Goal: Task Accomplishment & Management: Complete application form

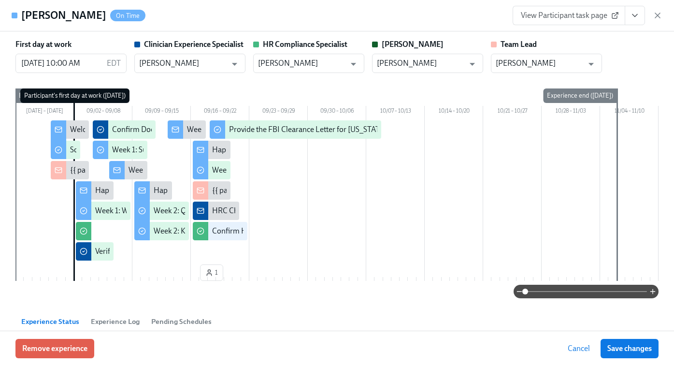
scroll to position [0, 6219]
click at [657, 18] on icon "button" at bounding box center [658, 16] width 10 height 10
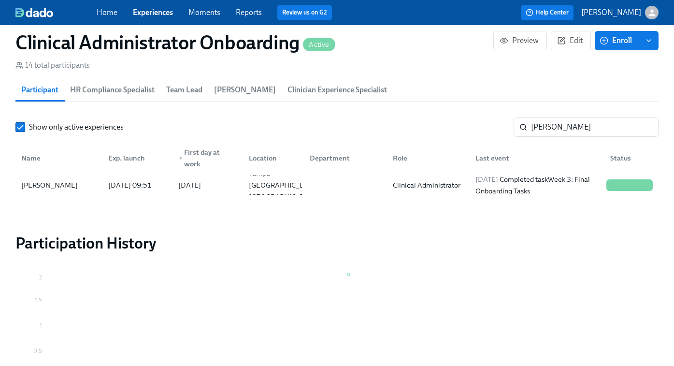
click at [155, 12] on link "Experiences" at bounding box center [153, 12] width 40 height 9
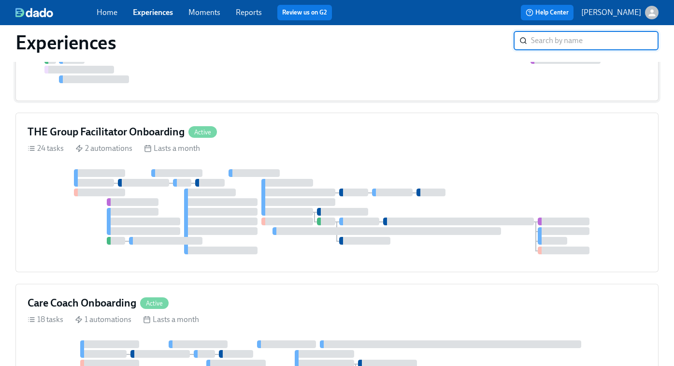
scroll to position [361, 0]
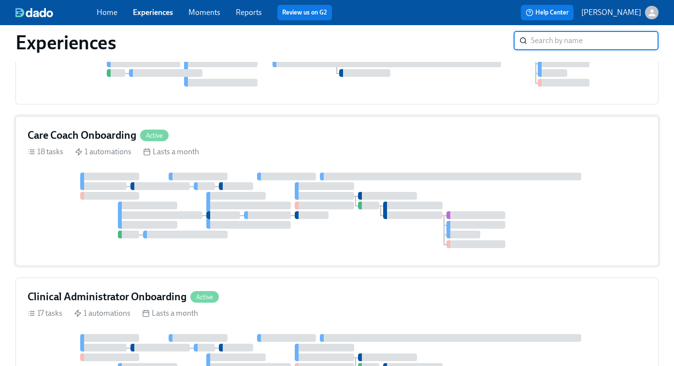
click at [243, 187] on div at bounding box center [236, 186] width 34 height 8
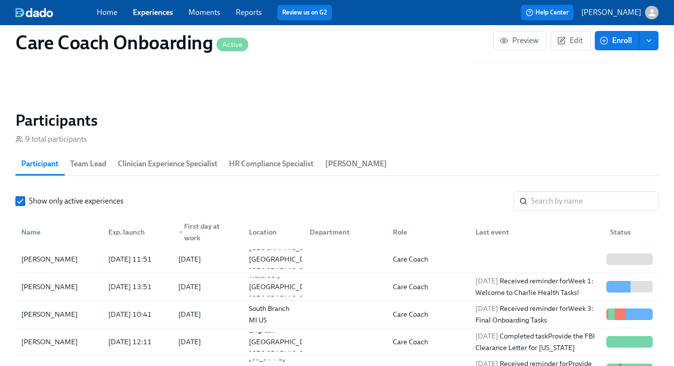
scroll to position [0, 2812]
click at [537, 201] on input "search" at bounding box center [595, 200] width 128 height 19
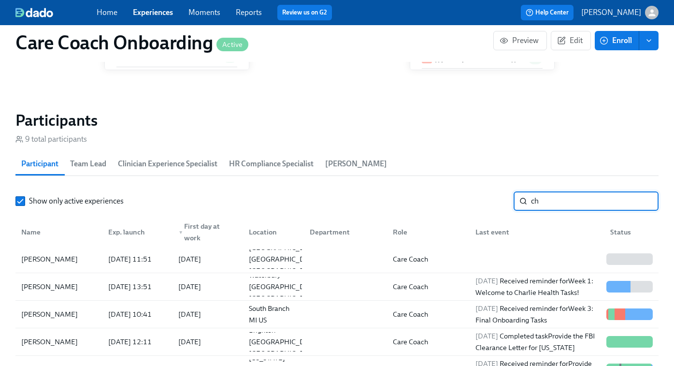
scroll to position [0, 4271]
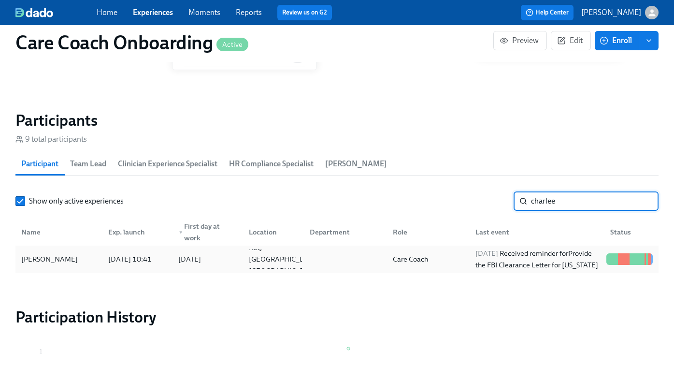
type input "charlee"
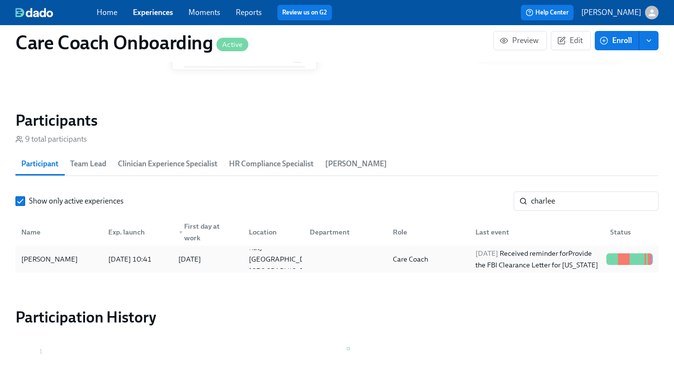
click at [452, 255] on div "Care Coach" at bounding box center [426, 258] width 83 height 19
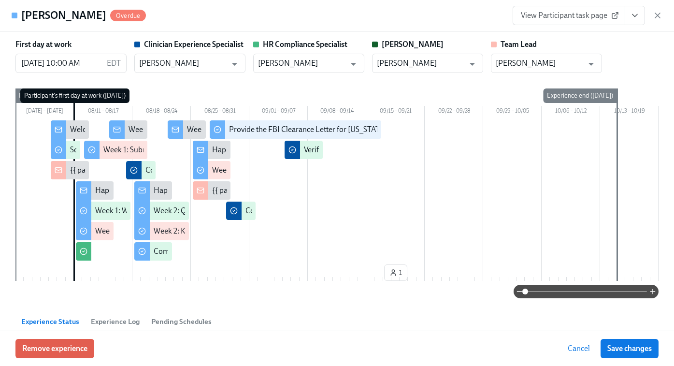
click at [561, 12] on span "View Participant task page" at bounding box center [569, 16] width 96 height 10
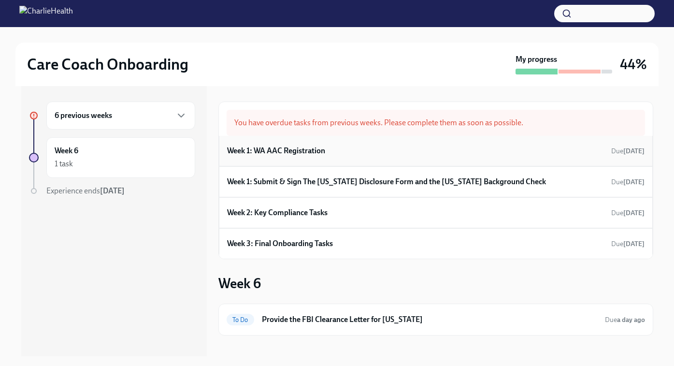
click at [382, 149] on div "Week 1: WA AAC Registration Due [DATE]" at bounding box center [435, 150] width 417 height 14
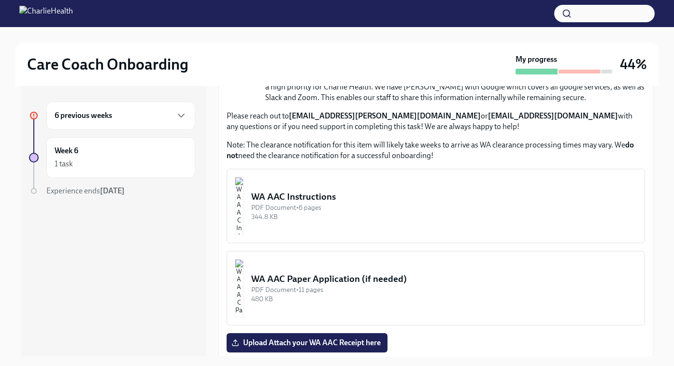
scroll to position [418, 0]
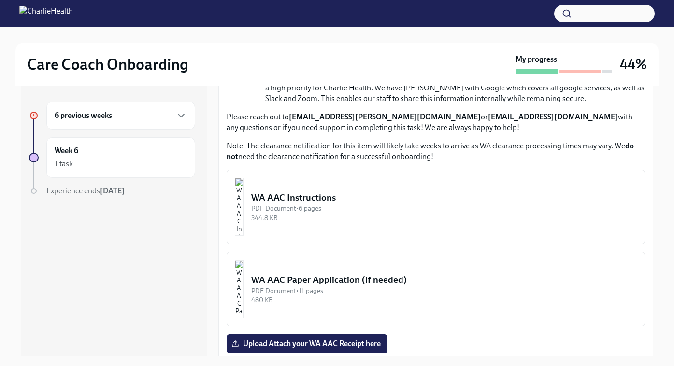
click at [352, 208] on div "PDF Document • 6 pages" at bounding box center [444, 208] width 386 height 9
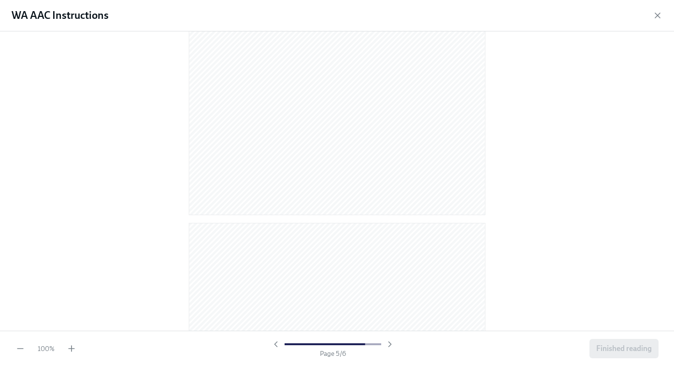
scroll to position [2057, 0]
click at [629, 350] on span "Finished reading" at bounding box center [624, 348] width 56 height 10
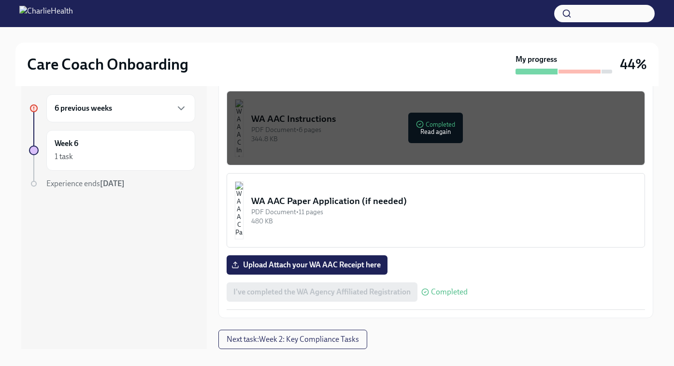
scroll to position [8, 0]
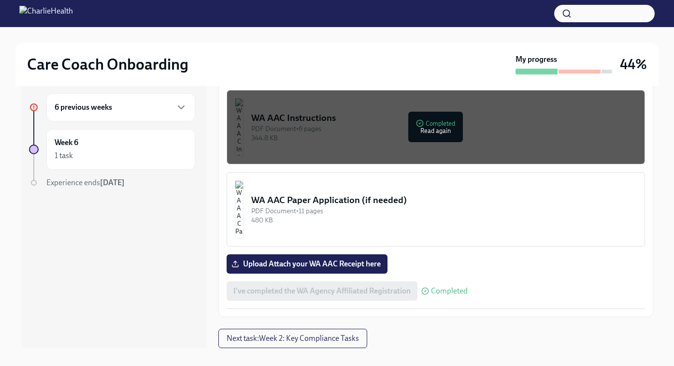
click at [303, 197] on div "WA AAC Paper Application (if needed)" at bounding box center [444, 200] width 386 height 13
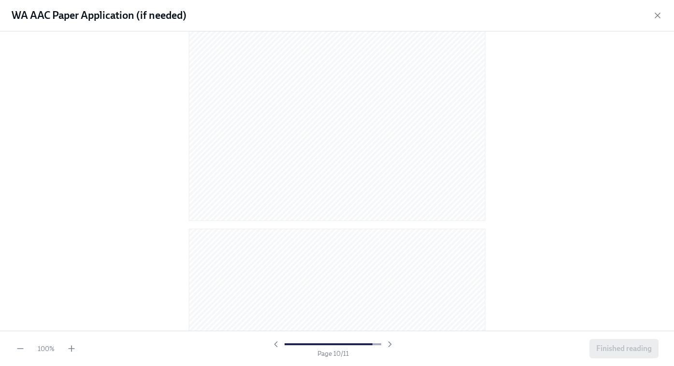
scroll to position [4013, 0]
click at [603, 343] on span "Finished reading" at bounding box center [624, 348] width 56 height 10
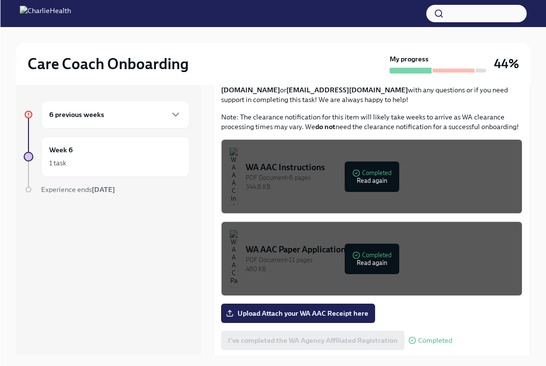
scroll to position [504, 0]
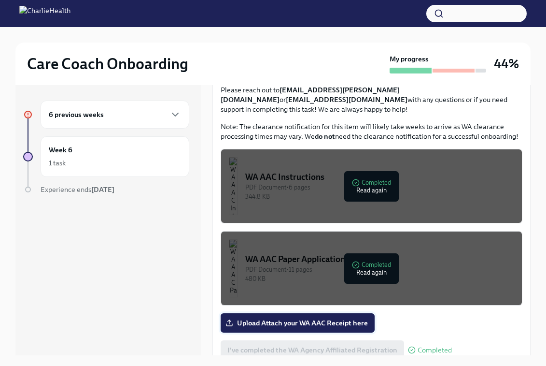
click at [287, 318] on span "Upload Attach your WA AAC Receipt here" at bounding box center [298, 323] width 141 height 10
click at [0, 0] on input "Upload Attach your WA AAC Receipt here" at bounding box center [0, 0] width 0 height 0
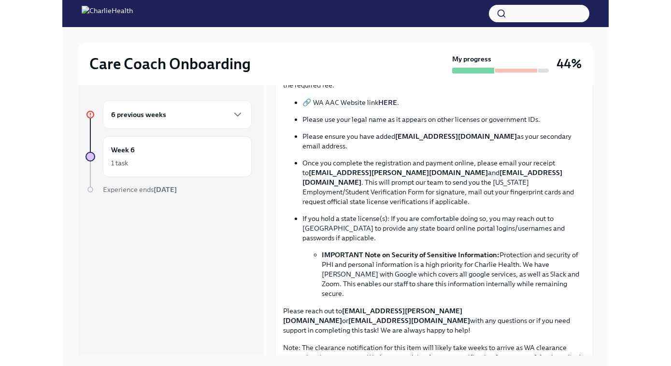
scroll to position [0, 0]
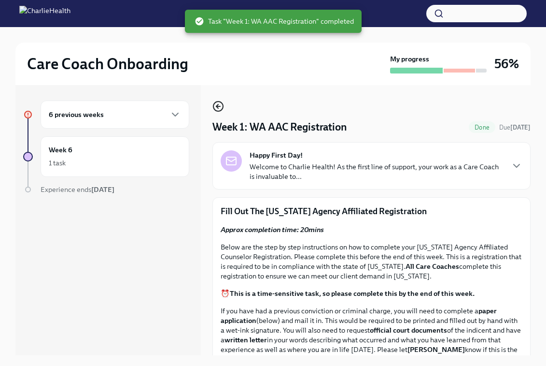
click at [215, 104] on icon "button" at bounding box center [219, 106] width 12 height 12
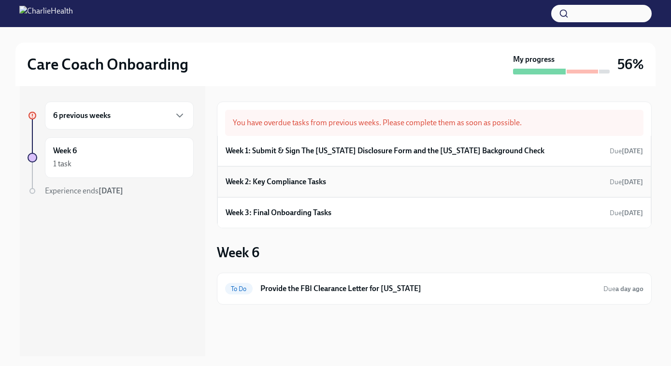
click at [368, 186] on div "Week 2: Key Compliance Tasks Due Aug 25th" at bounding box center [434, 181] width 417 height 14
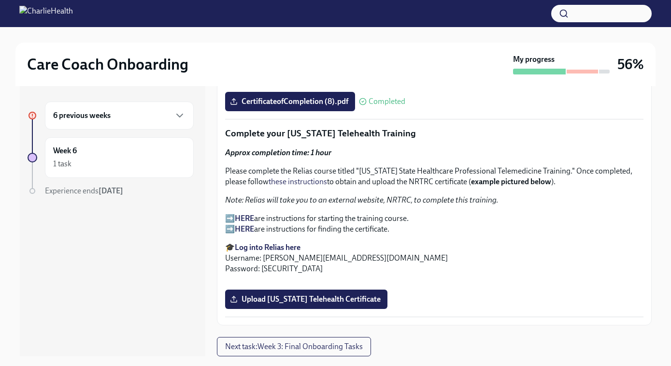
scroll to position [1924, 0]
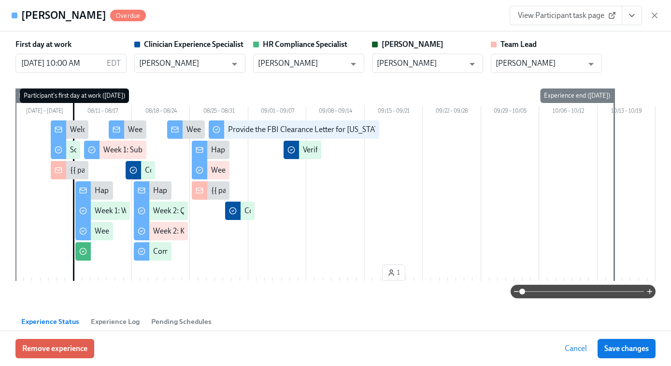
scroll to position [0, 4845]
click at [653, 16] on icon "button" at bounding box center [654, 15] width 5 height 5
